Goal: Task Accomplishment & Management: Manage account settings

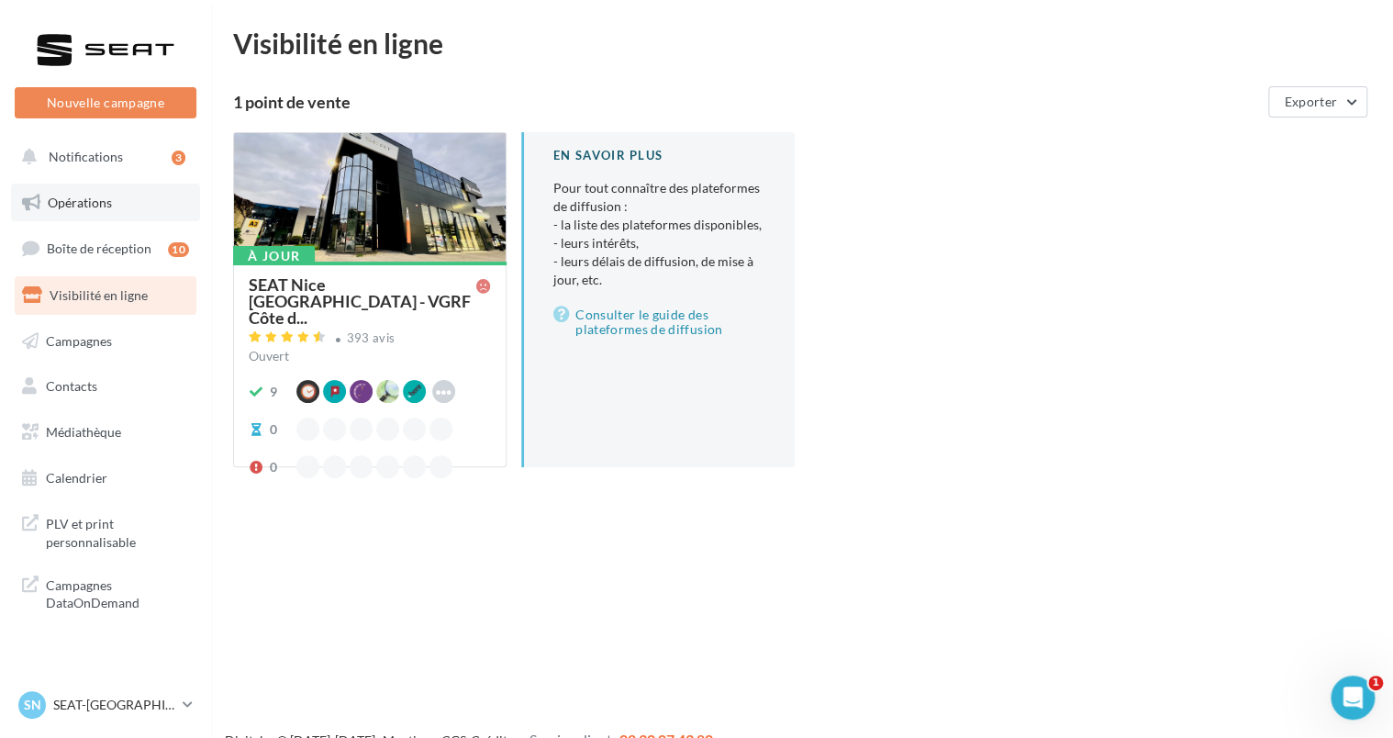
click at [89, 213] on link "Opérations" at bounding box center [105, 203] width 189 height 39
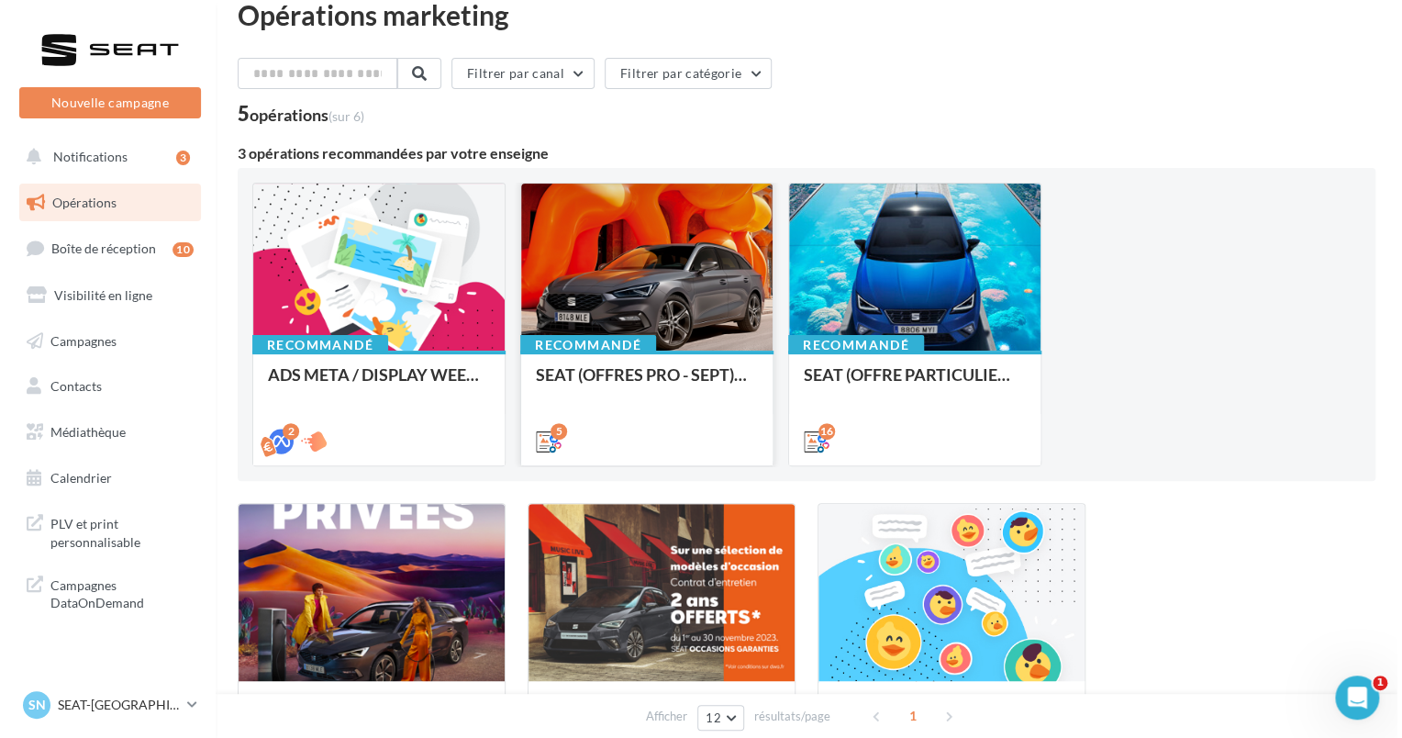
scroll to position [29, 0]
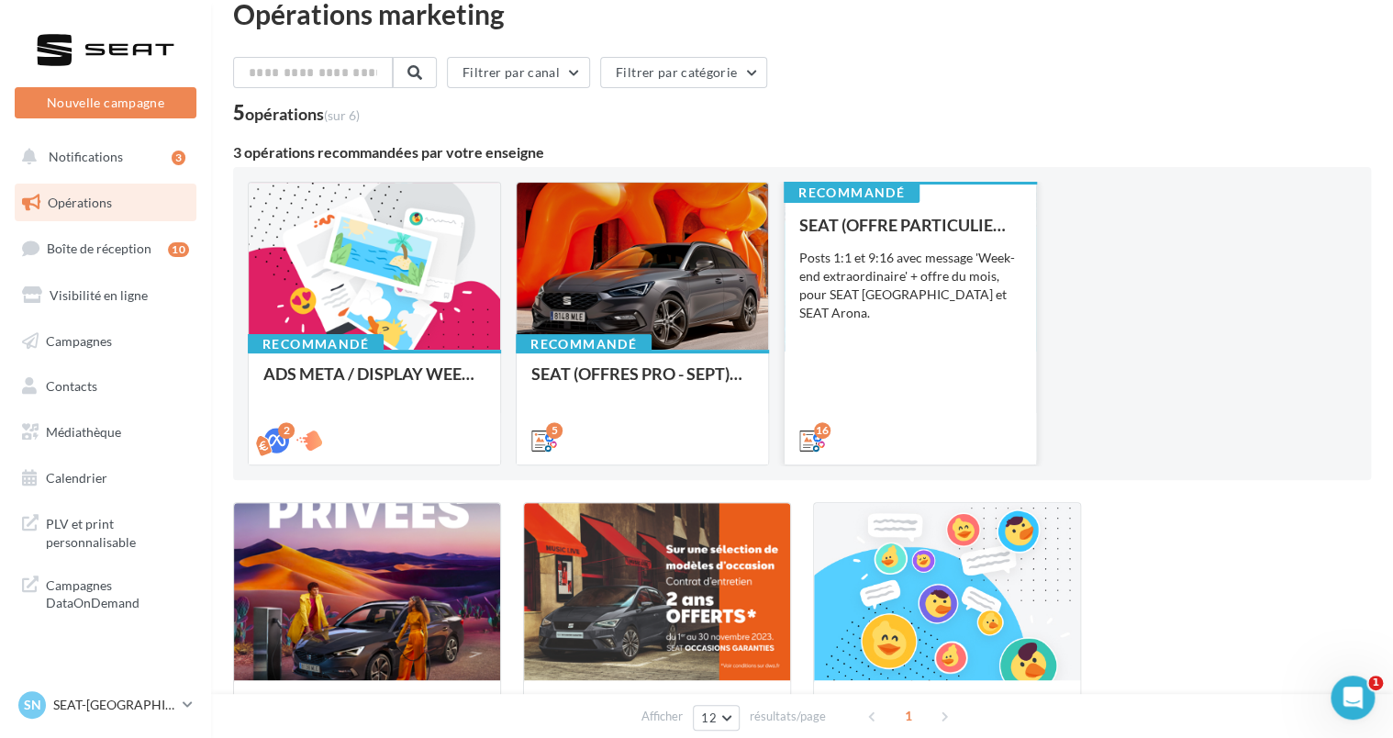
click at [909, 268] on div "Posts 1:1 et 9:16 avec message 'Week-end extraordinaire' + offre du mois, pour …" at bounding box center [910, 285] width 222 height 73
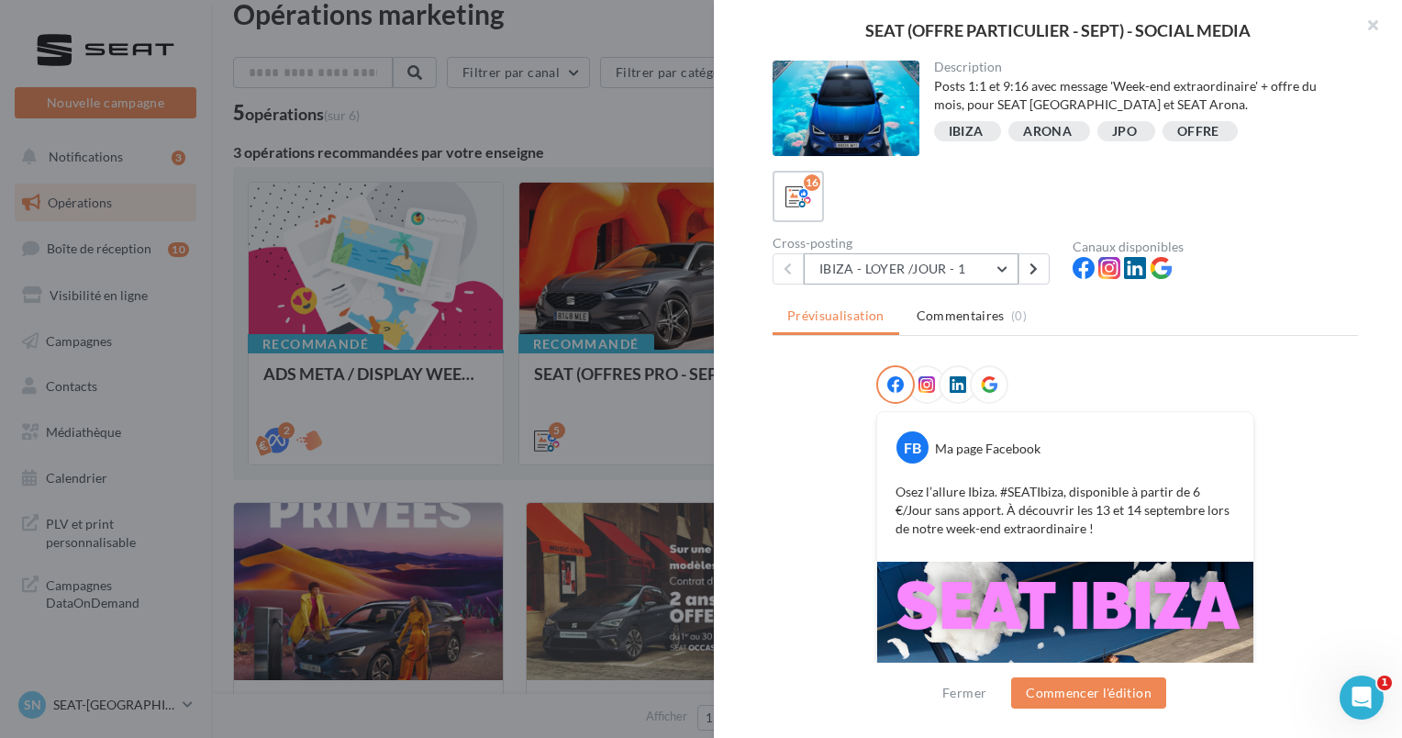
click at [971, 263] on button "IBIZA - LOYER /JOUR - 1" at bounding box center [911, 268] width 215 height 31
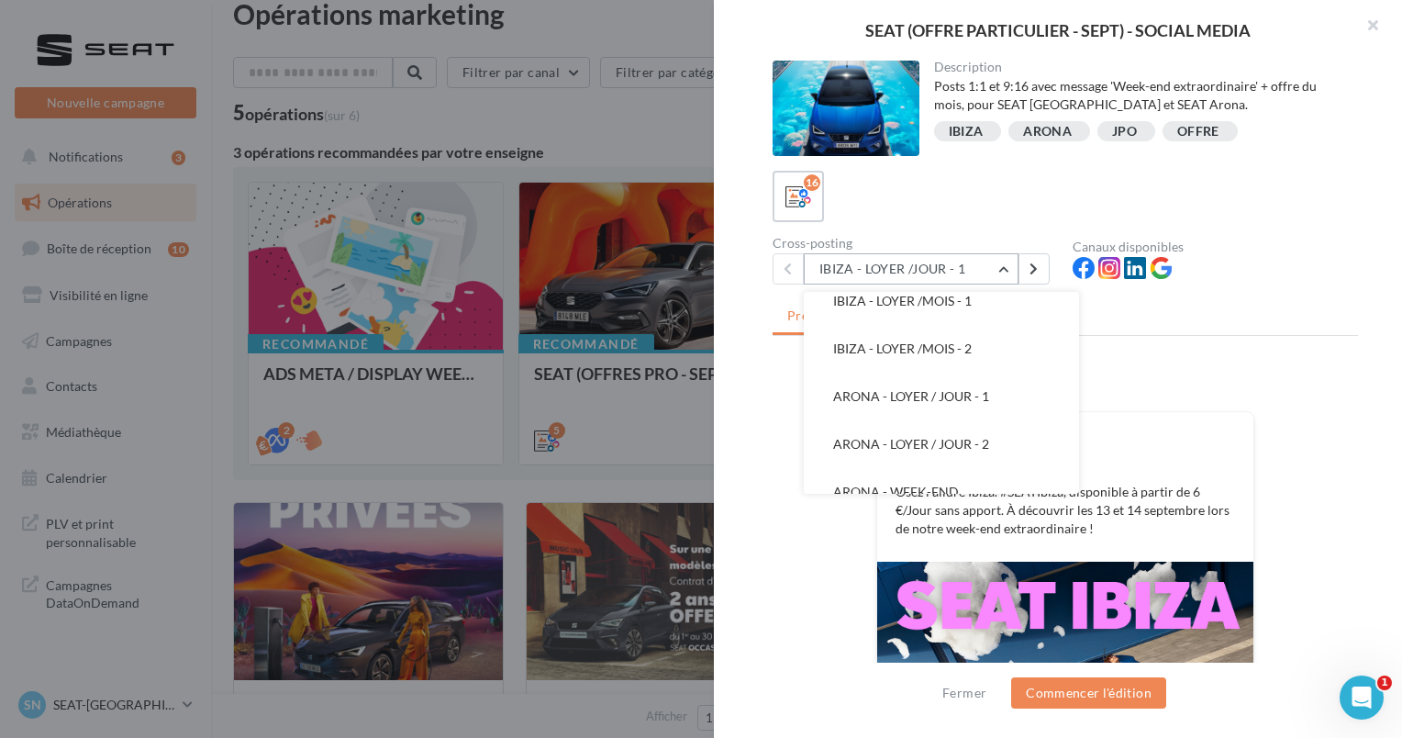
scroll to position [237, 0]
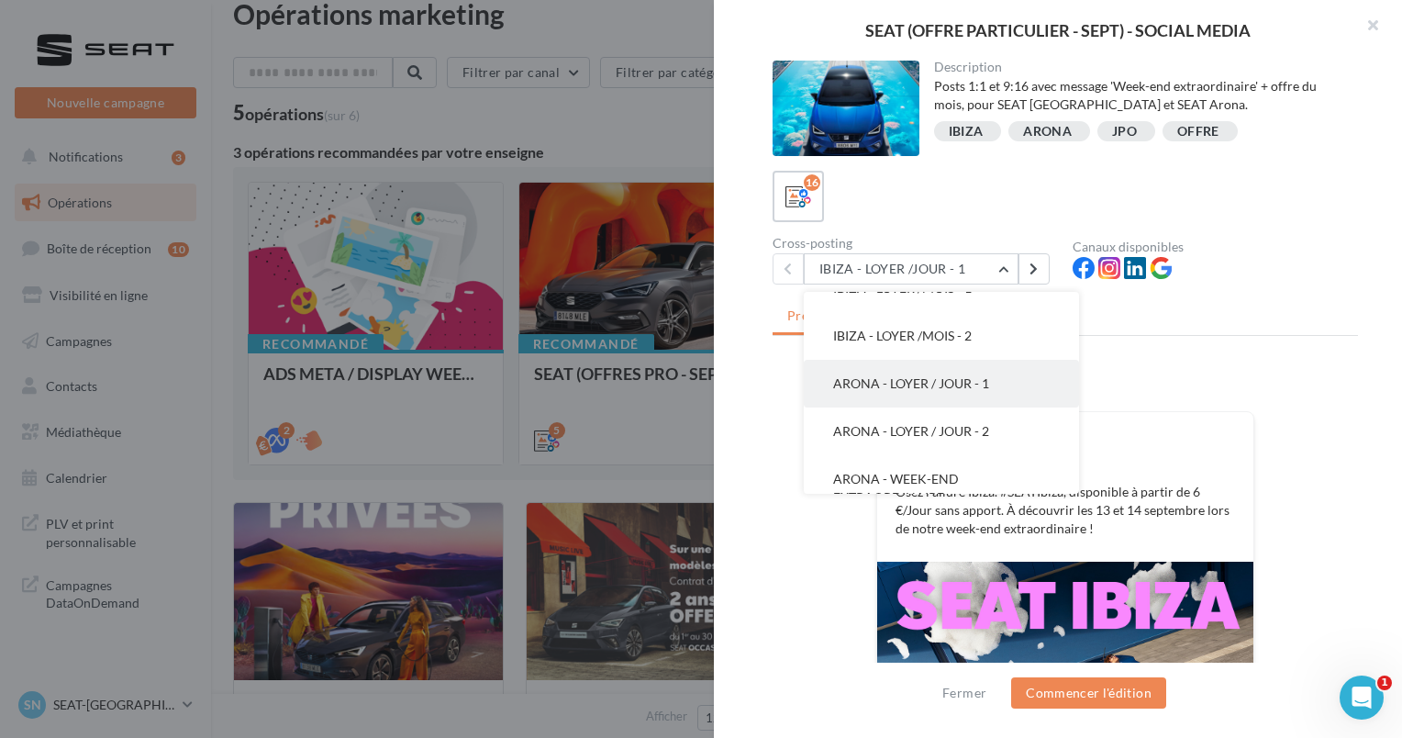
click at [927, 389] on span "ARONA - LOYER / JOUR - 1" at bounding box center [911, 383] width 156 height 16
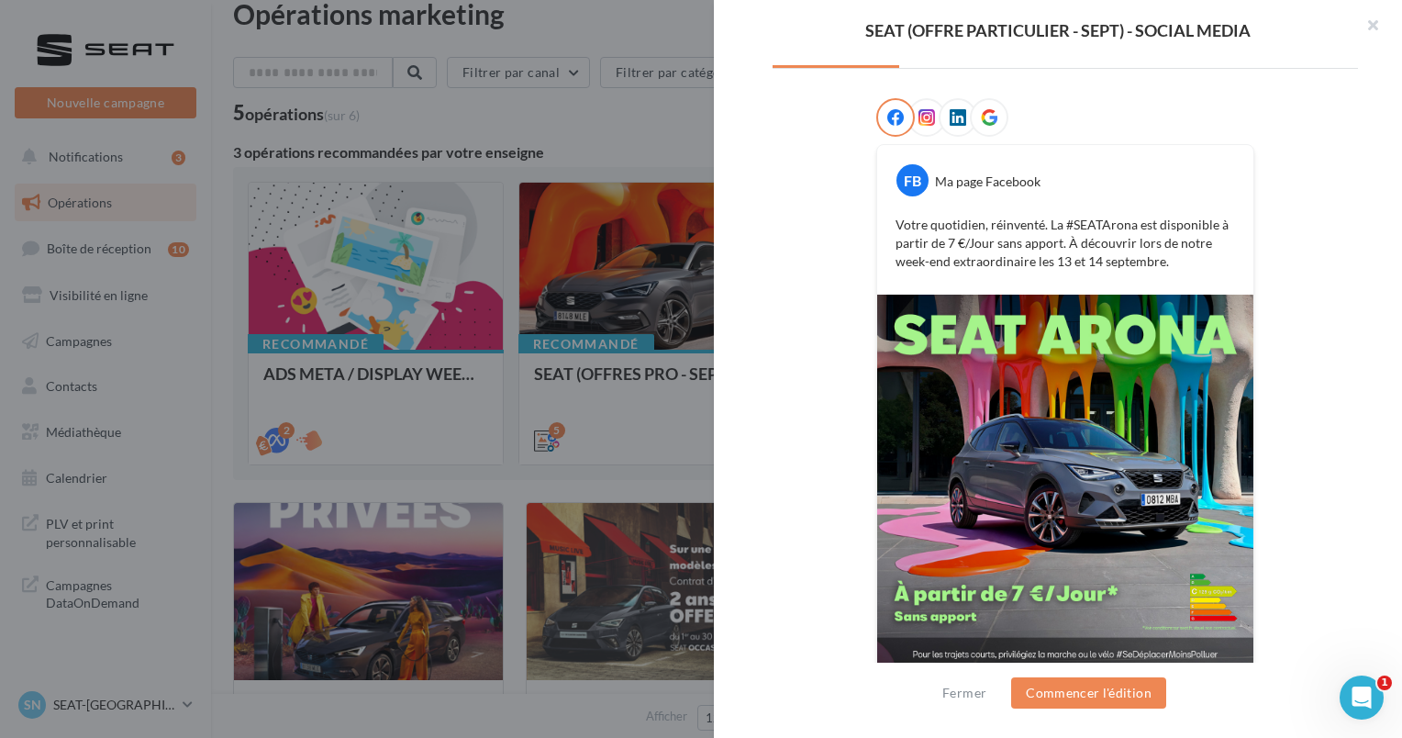
scroll to position [281, 0]
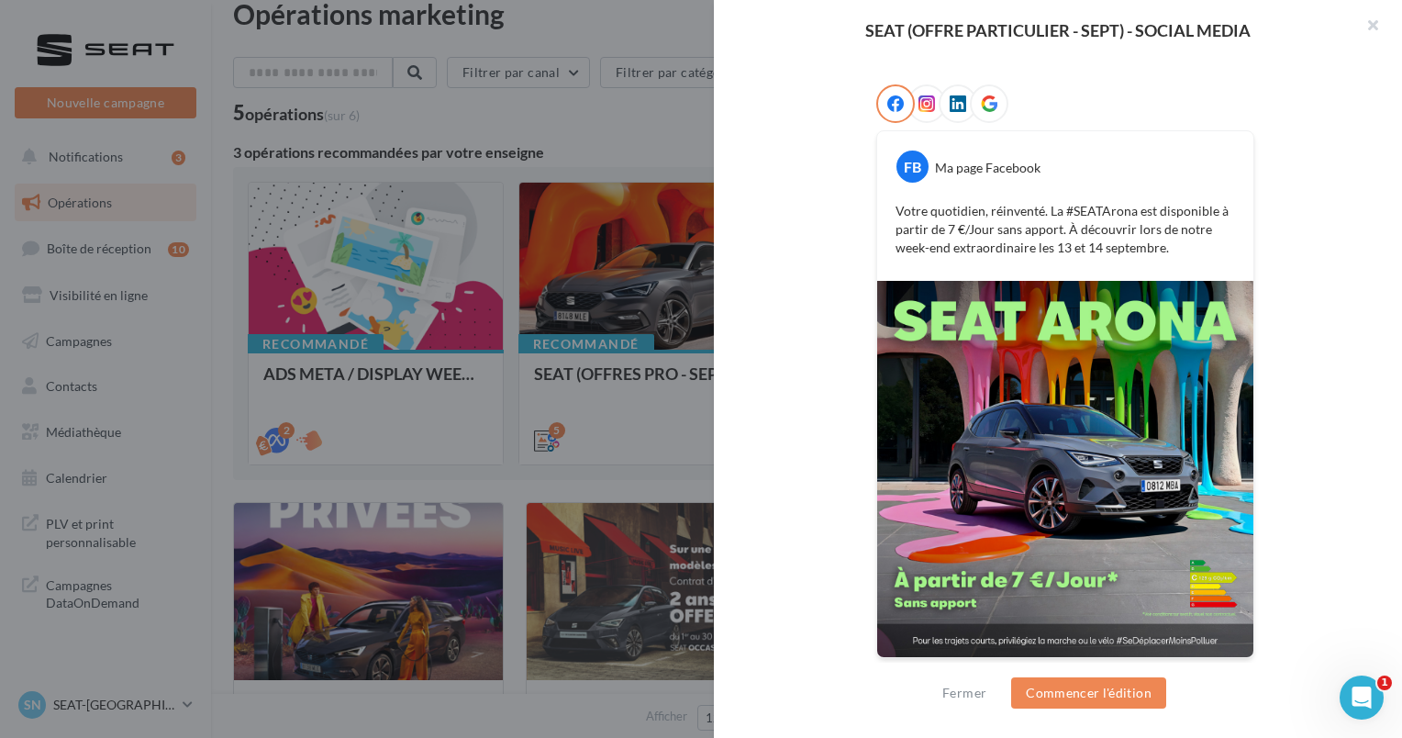
drag, startPoint x: 1142, startPoint y: 416, endPoint x: 761, endPoint y: 407, distance: 380.9
click at [761, 407] on div "Description Posts 1:1 et 9:16 avec message 'Week-end extraordinaire' + offre du…" at bounding box center [1065, 370] width 703 height 619
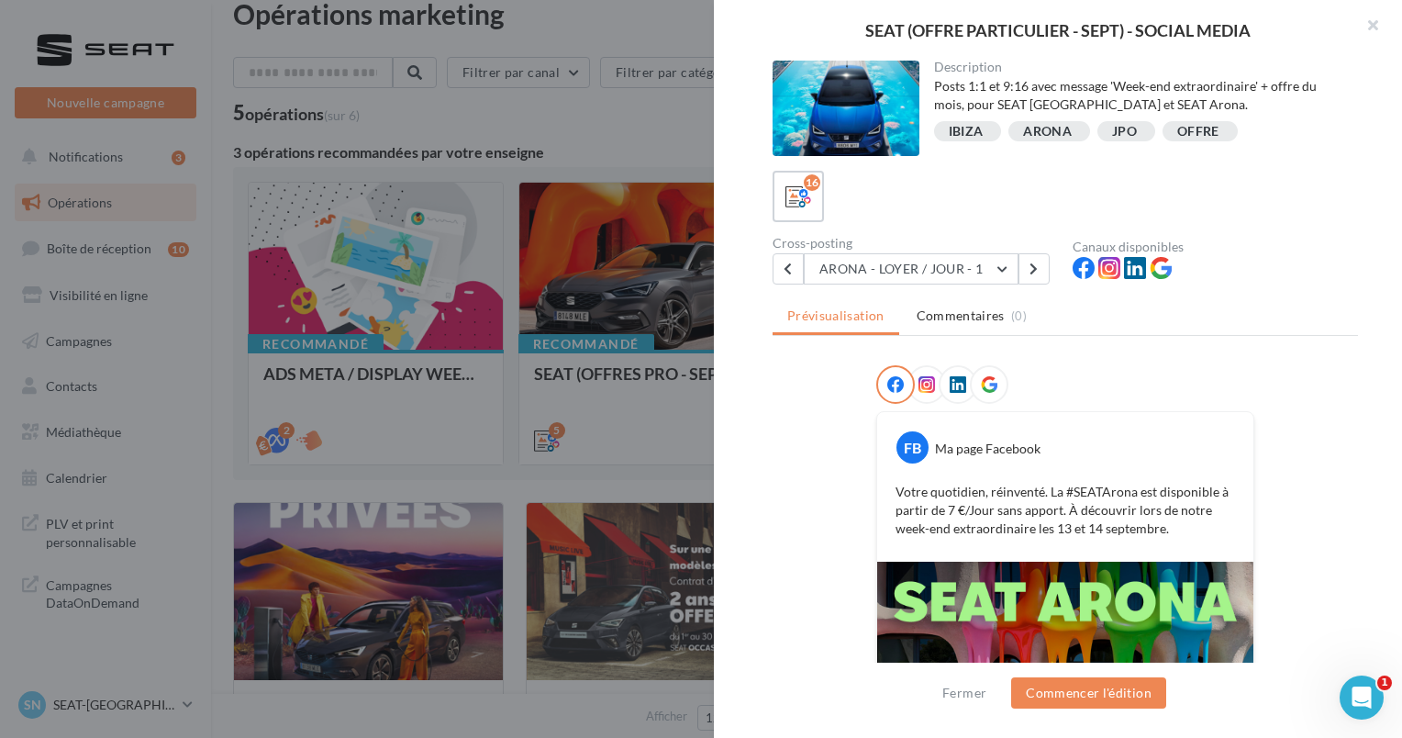
scroll to position [0, 0]
click at [875, 272] on button "ARONA - LOYER / JOUR - 1" at bounding box center [911, 268] width 215 height 31
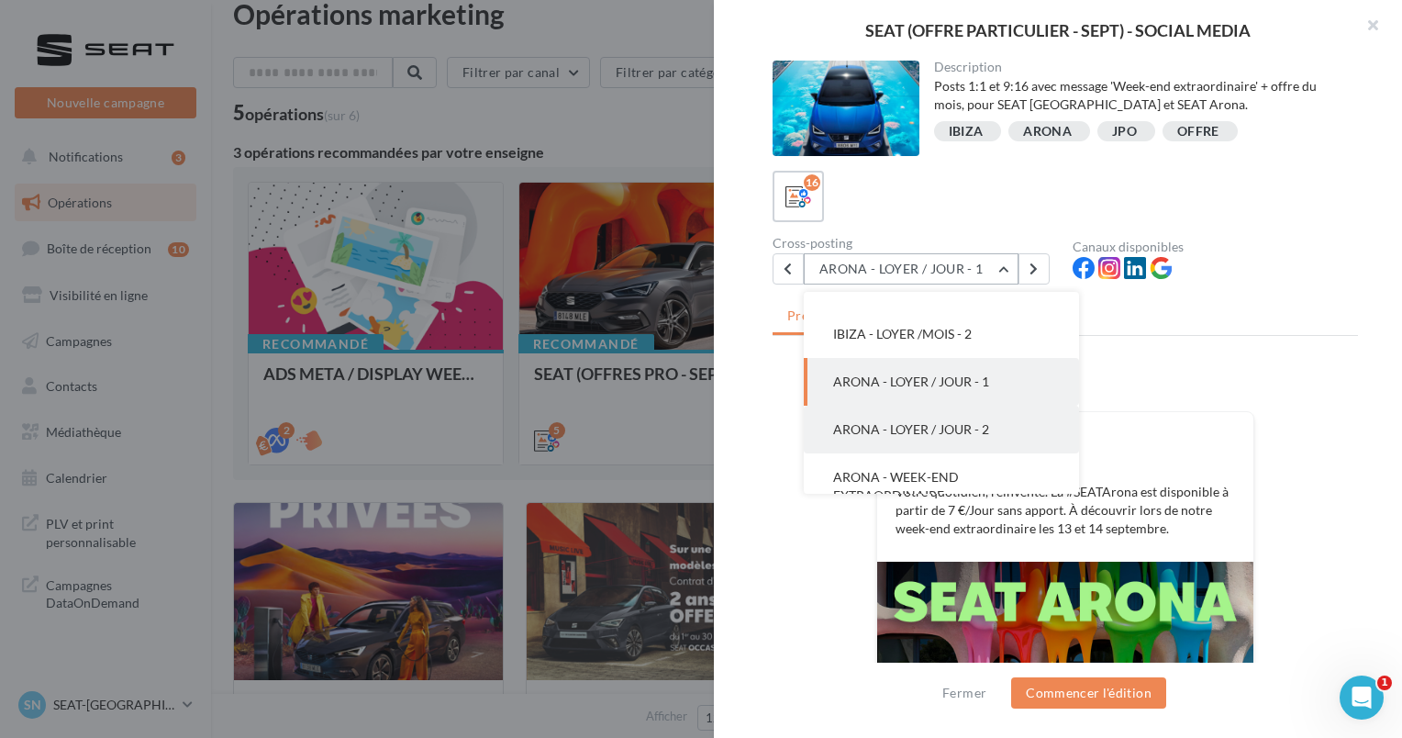
scroll to position [263, 0]
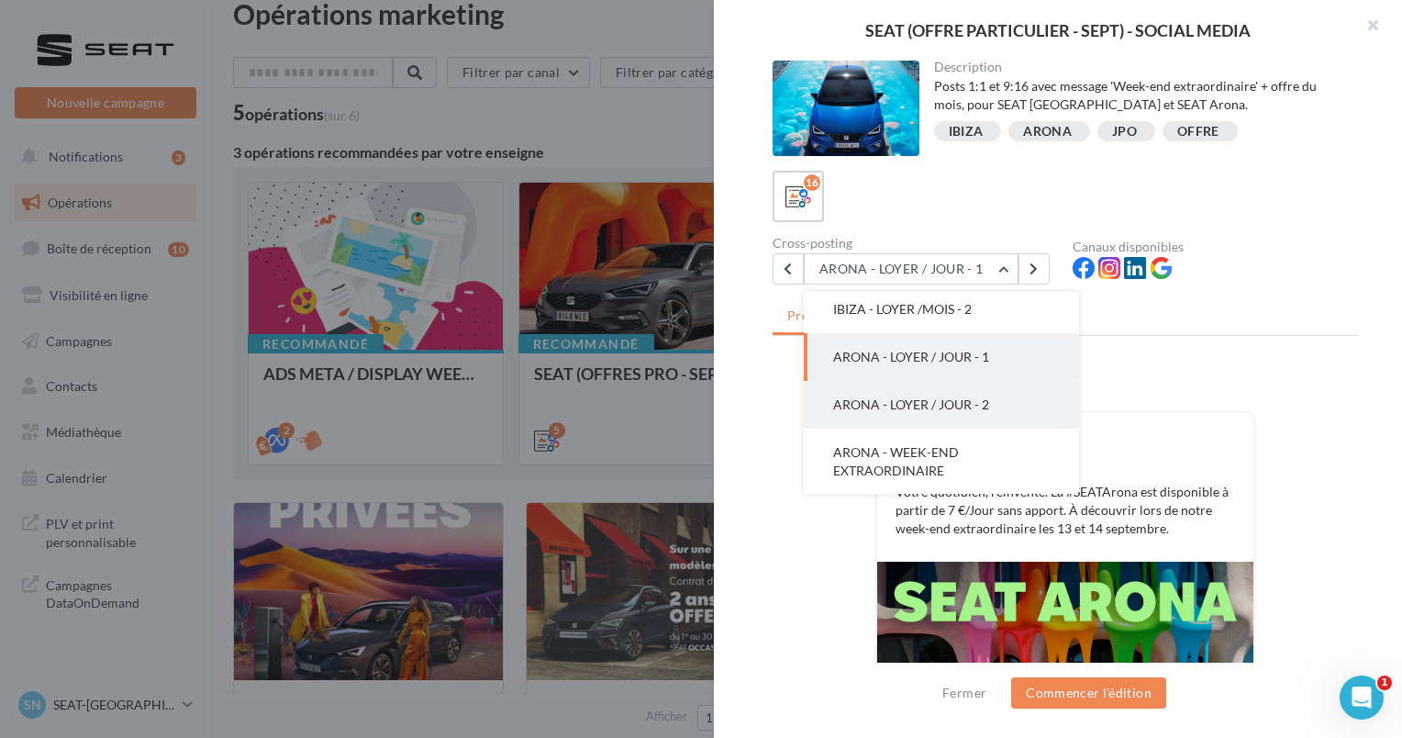
click at [886, 412] on button "ARONA - LOYER / JOUR - 2" at bounding box center [941, 405] width 275 height 48
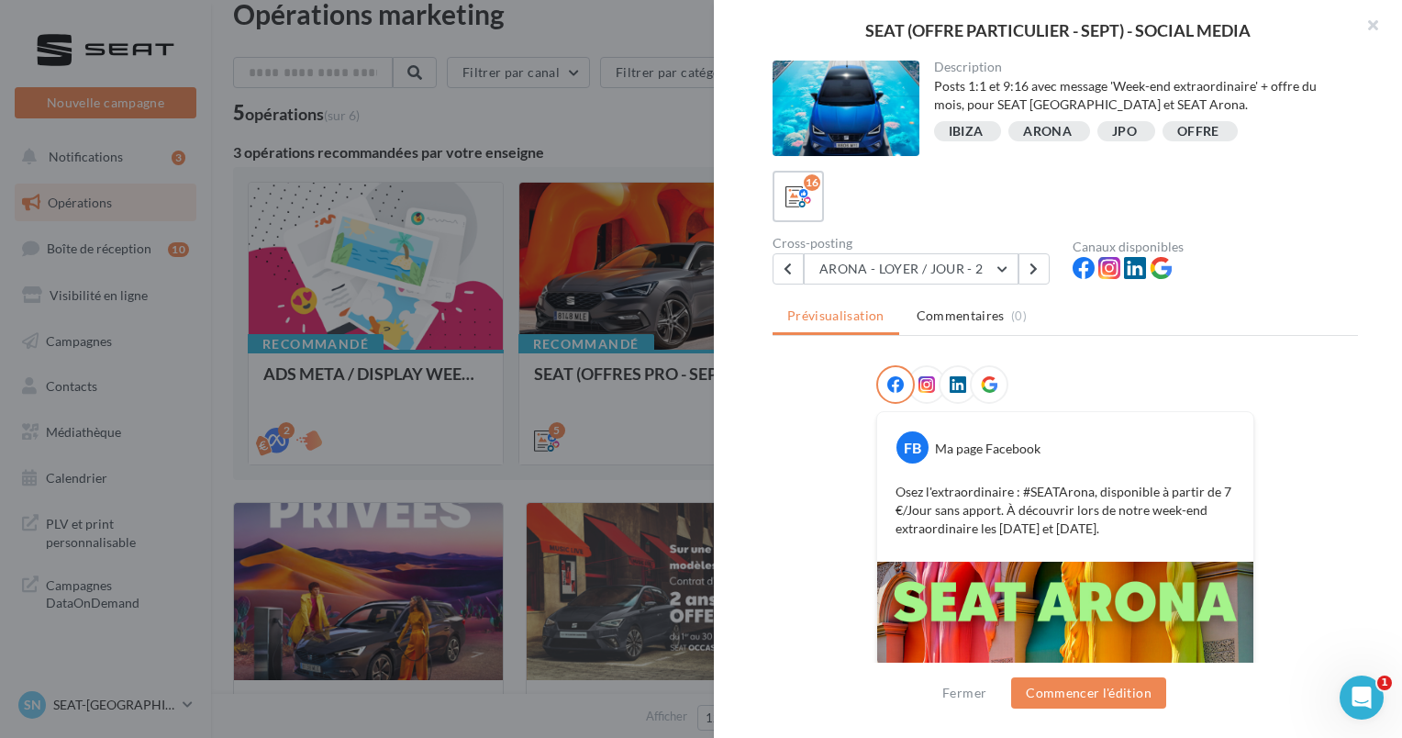
scroll to position [0, 0]
click at [904, 264] on button "ARONA - LOYER / JOUR - 2" at bounding box center [911, 268] width 215 height 31
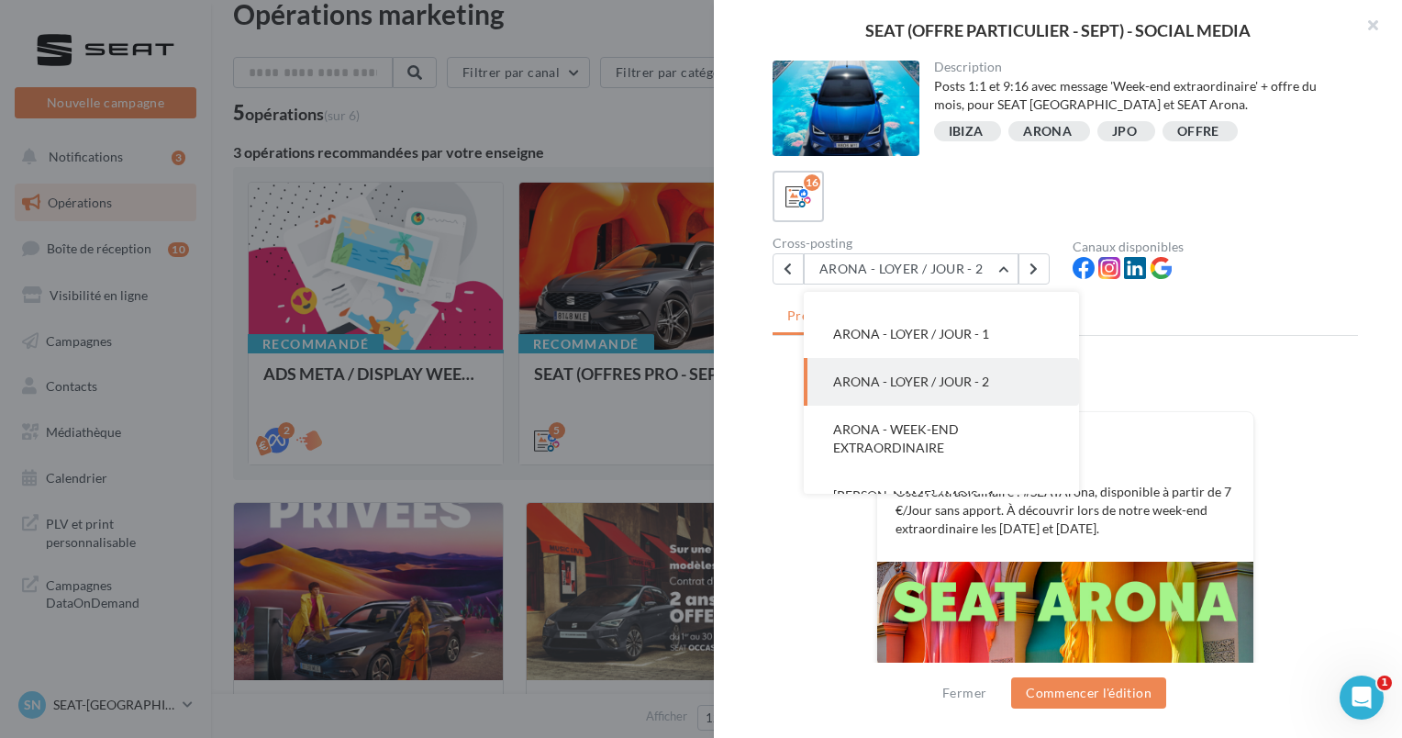
click at [1244, 420] on div "FB Ma page Facebook Osez l'extraordinaire : #SEATArona, disponible à partir de …" at bounding box center [1065, 487] width 376 height 150
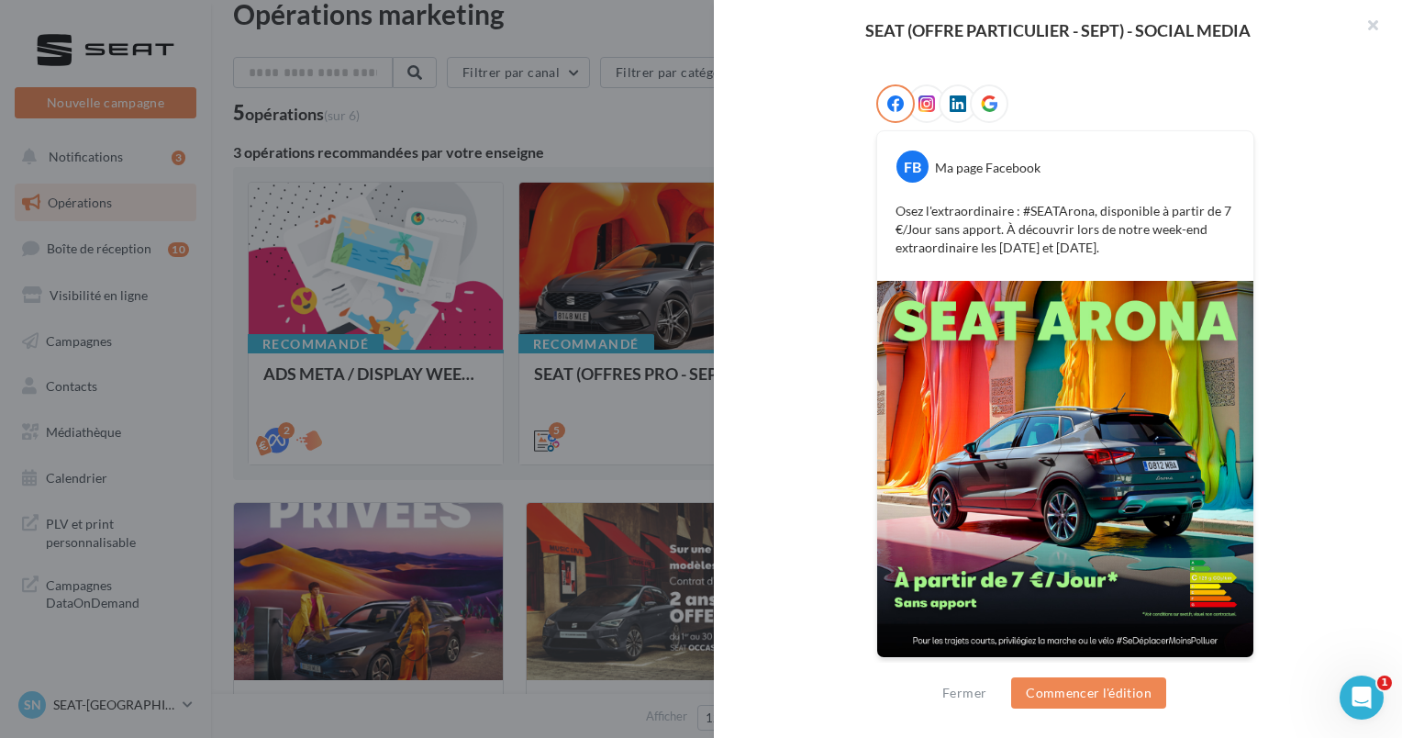
scroll to position [0, 0]
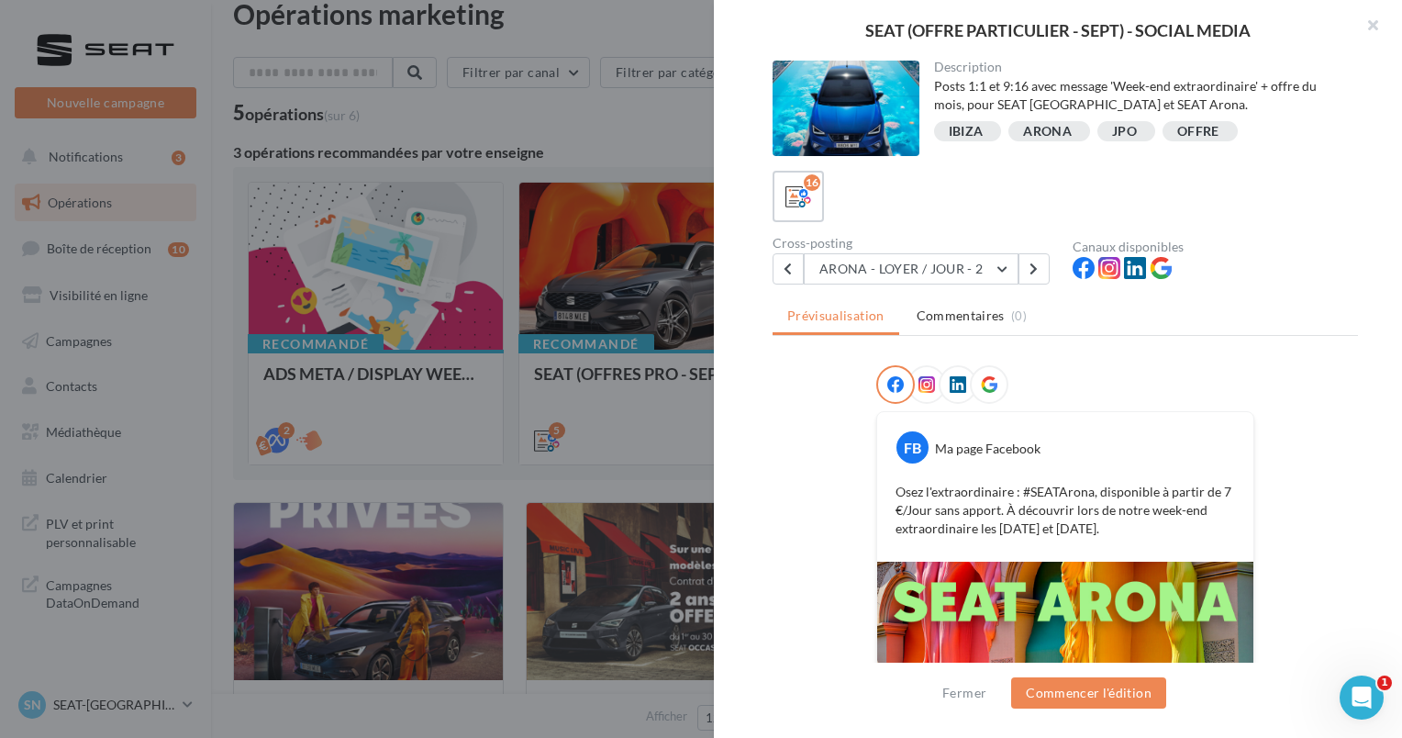
click at [908, 214] on div "16" at bounding box center [1066, 196] width 586 height 51
click at [908, 217] on div "16" at bounding box center [1066, 196] width 586 height 51
click at [914, 272] on button "ARONA - LOYER / JOUR - 2" at bounding box center [911, 268] width 215 height 31
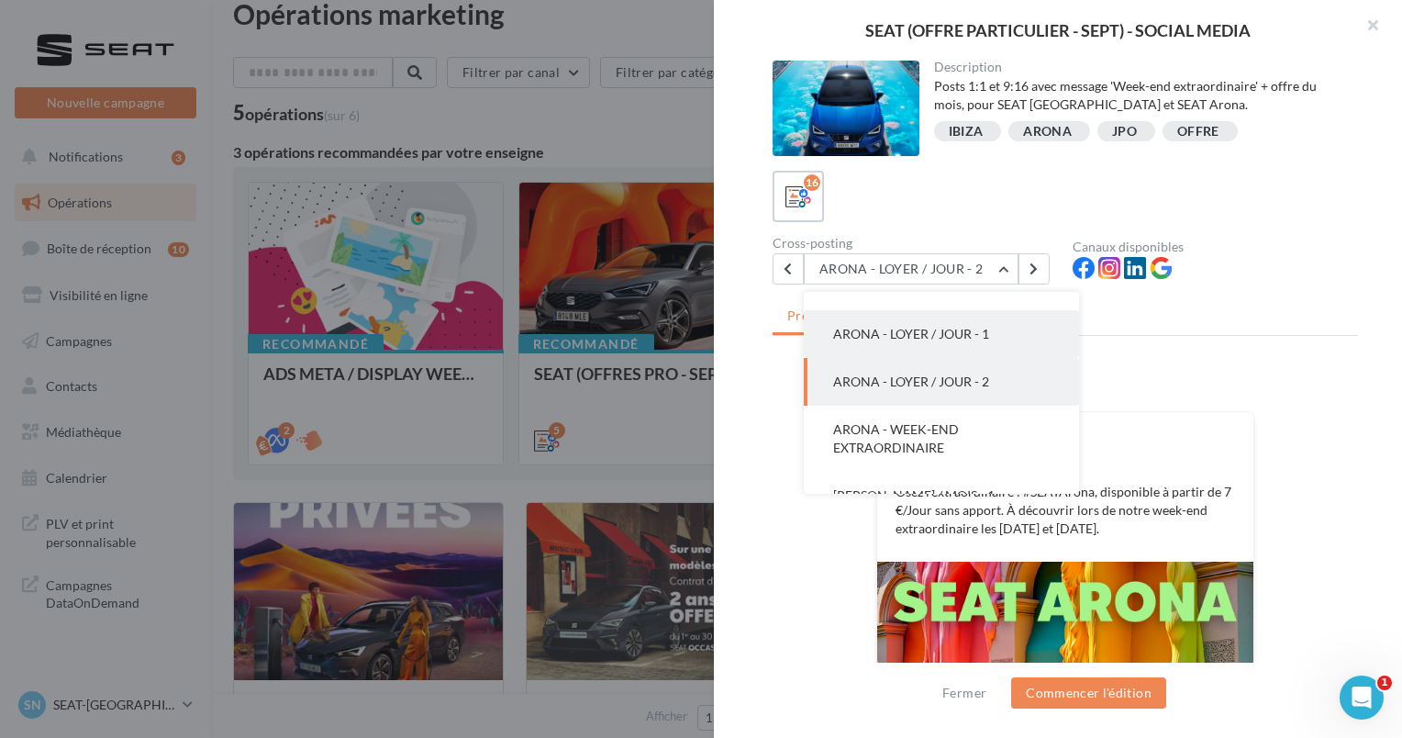
click at [901, 326] on span "ARONA - LOYER / JOUR - 1" at bounding box center [911, 334] width 156 height 16
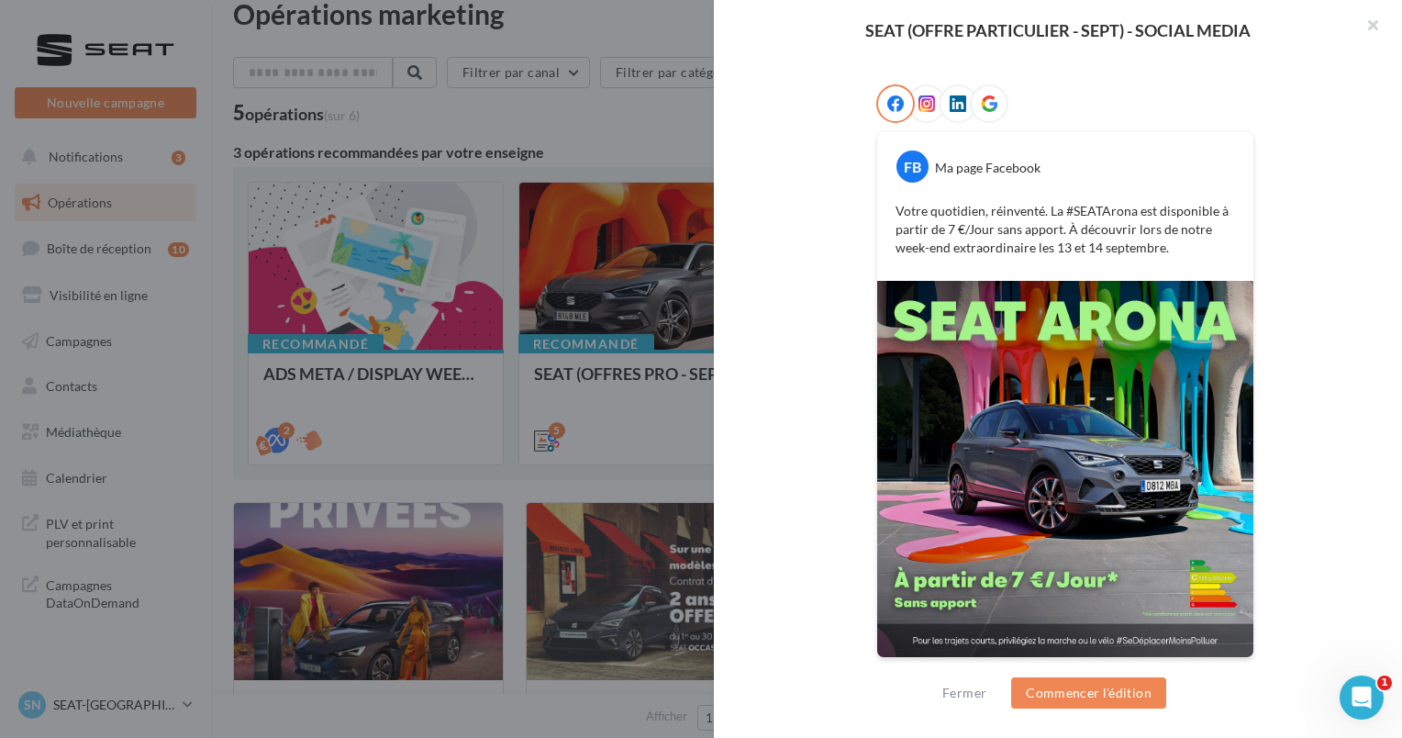
scroll to position [280, 0]
